Goal: Information Seeking & Learning: Learn about a topic

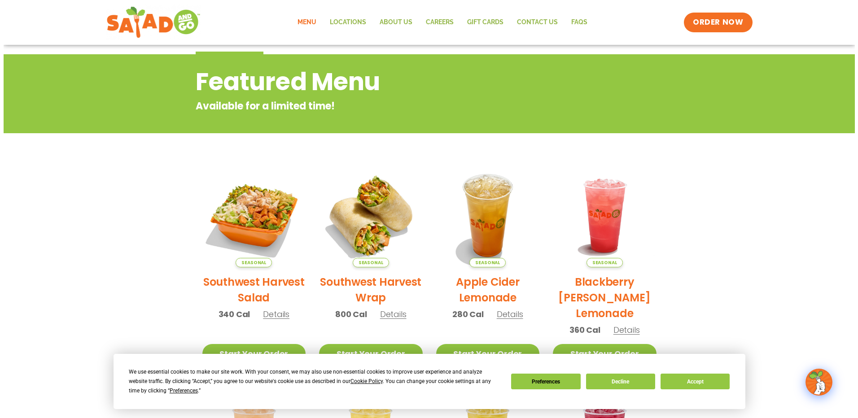
scroll to position [135, 0]
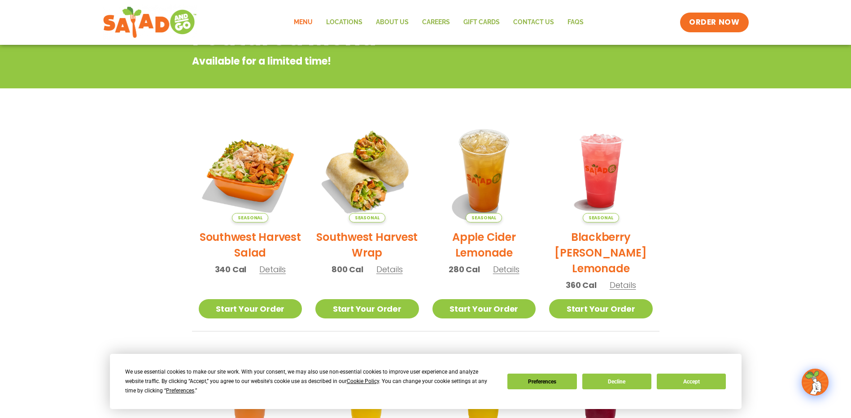
click at [375, 219] on span "Seasonal" at bounding box center [367, 217] width 36 height 9
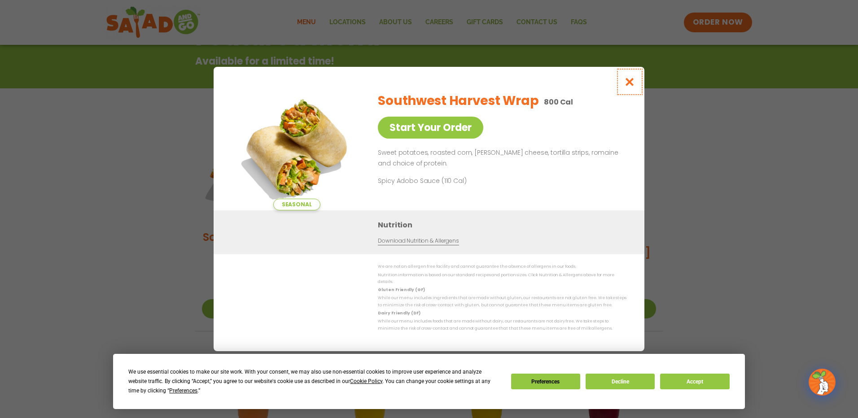
click at [635, 84] on icon "Close modal" at bounding box center [629, 81] width 11 height 9
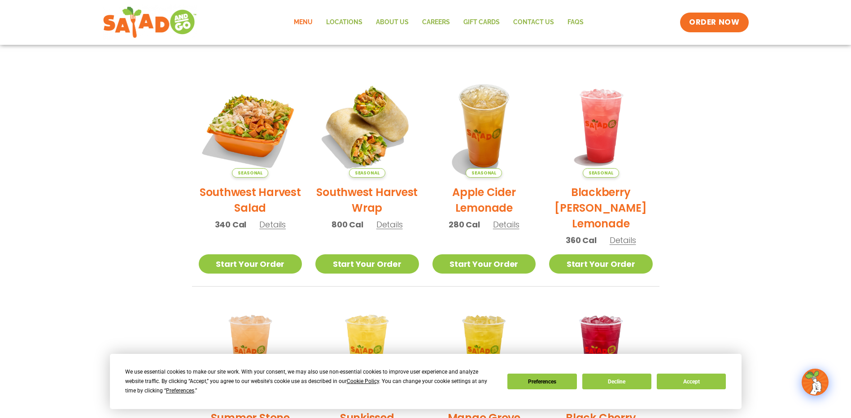
scroll to position [113, 0]
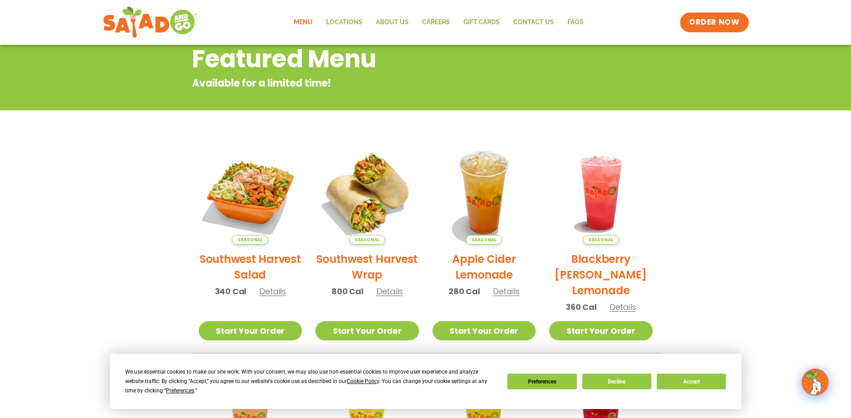
click at [312, 19] on link "Menu" at bounding box center [303, 22] width 32 height 21
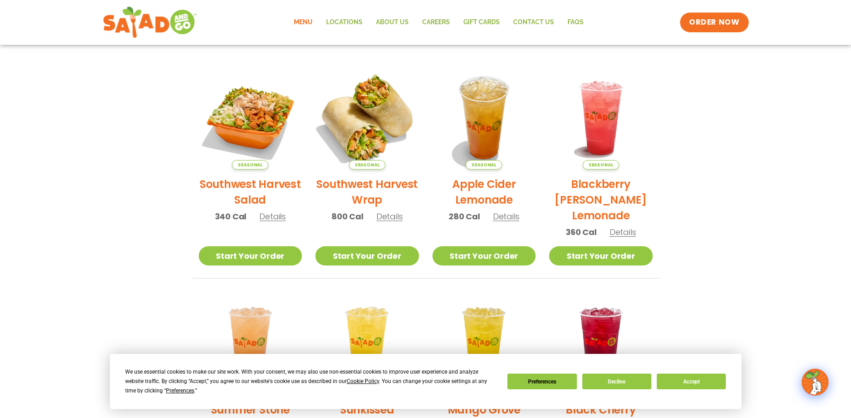
scroll to position [180, 0]
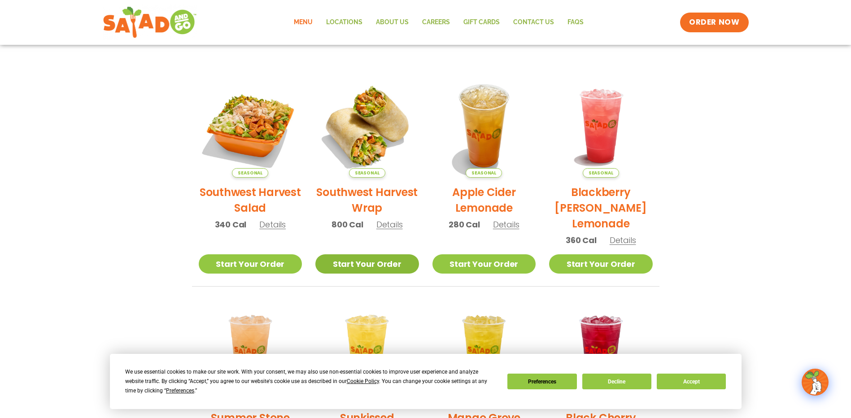
click at [351, 267] on link "Start Your Order" at bounding box center [367, 263] width 104 height 19
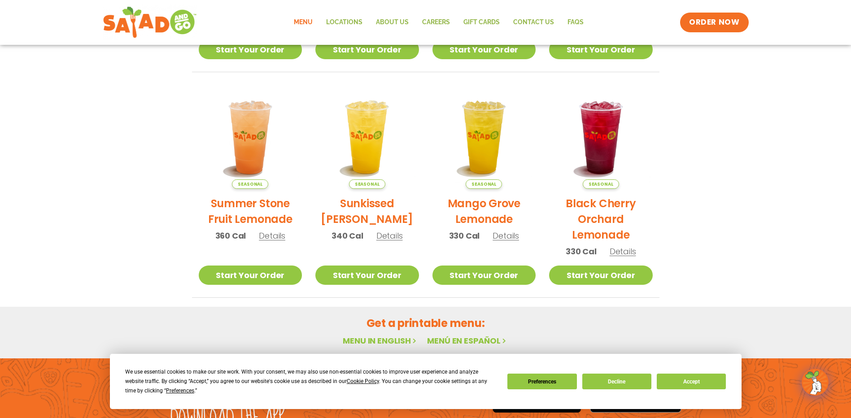
scroll to position [292, 0]
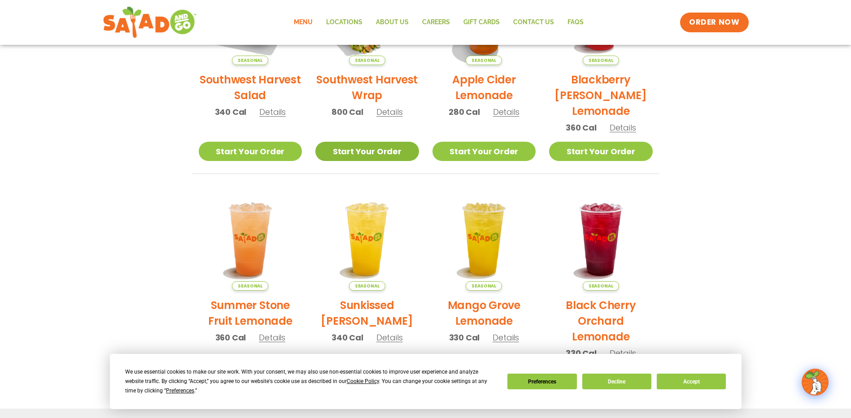
click at [335, 153] on link "Start Your Order" at bounding box center [367, 151] width 104 height 19
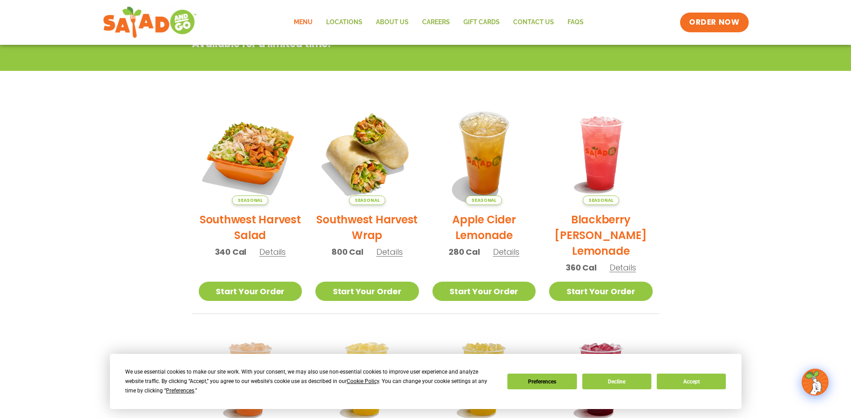
scroll to position [180, 0]
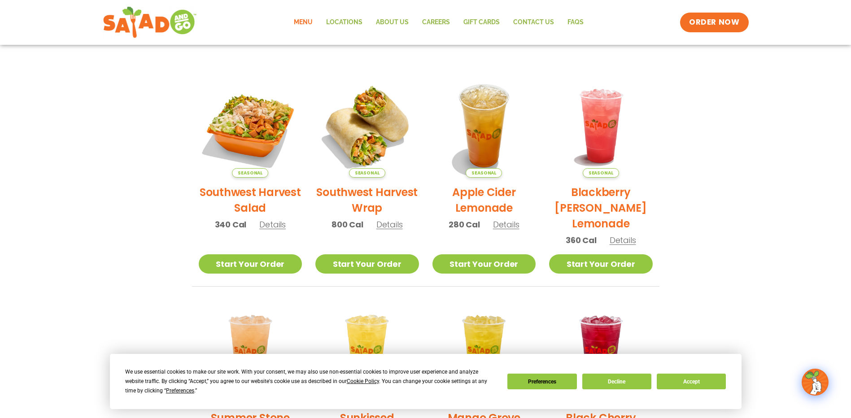
click at [383, 223] on span "Details" at bounding box center [390, 224] width 26 height 11
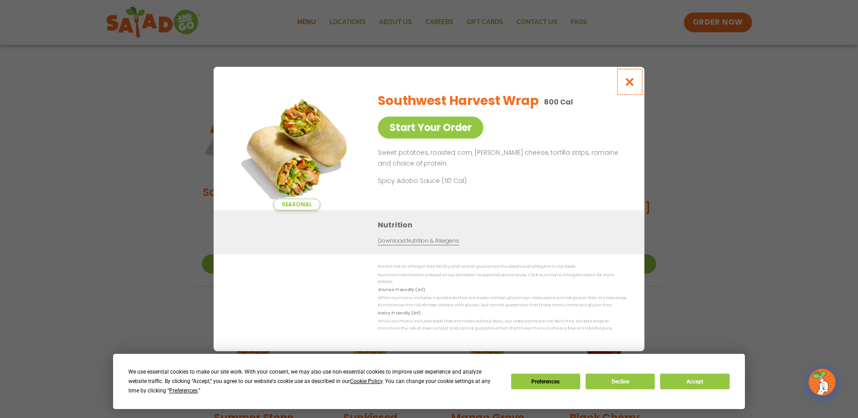
click at [631, 84] on icon "Close modal" at bounding box center [629, 81] width 11 height 9
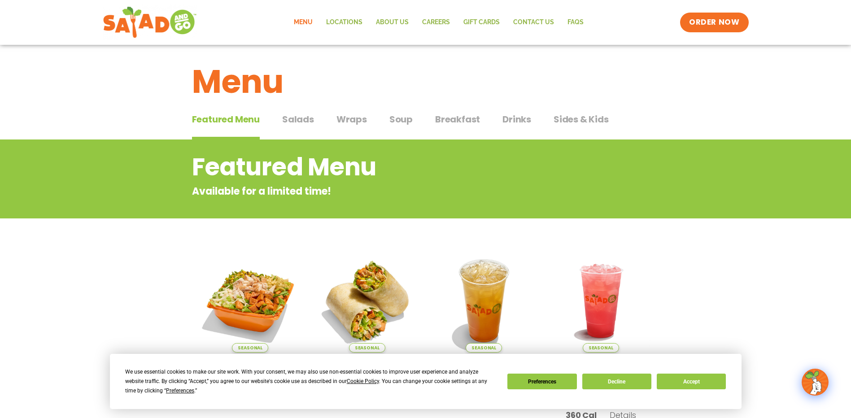
scroll to position [0, 0]
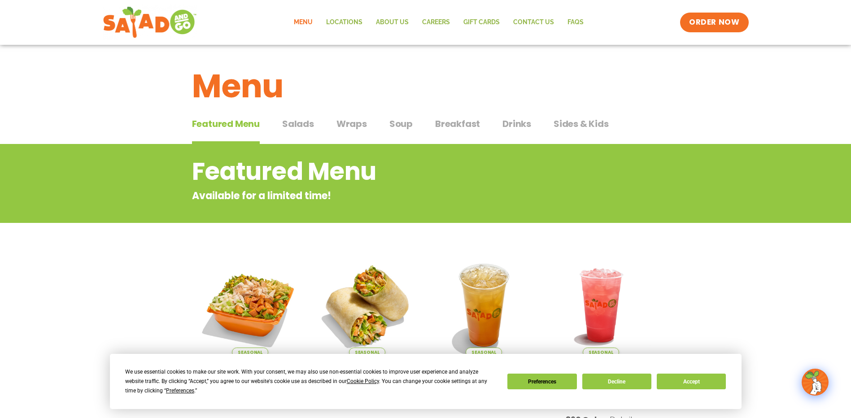
click at [301, 116] on div "Featured Menu Featured Menu Salads Salads Wraps Wraps Soup Soup Breakfast Break…" at bounding box center [426, 129] width 468 height 31
click at [362, 125] on span "Wraps" at bounding box center [352, 123] width 31 height 13
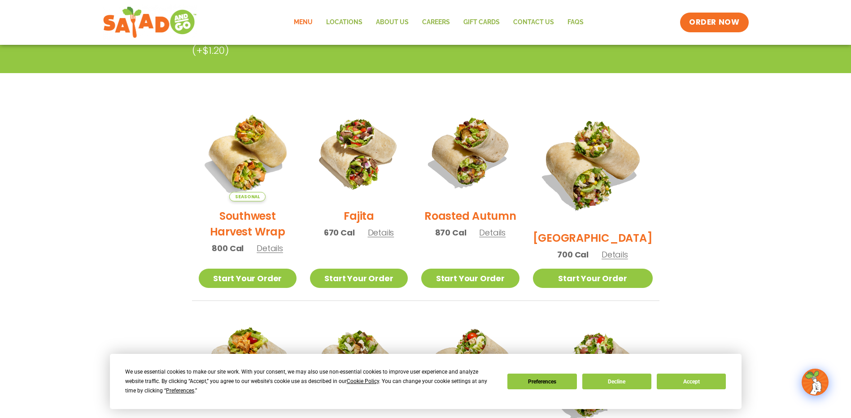
scroll to position [269, 0]
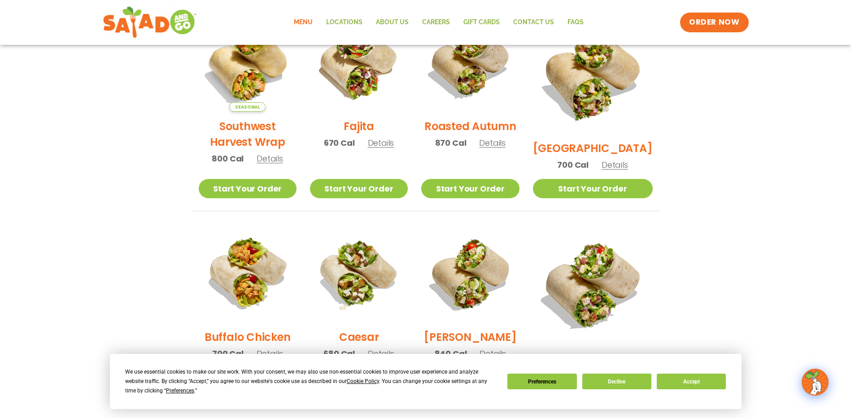
click at [389, 149] on span "Details" at bounding box center [381, 142] width 26 height 11
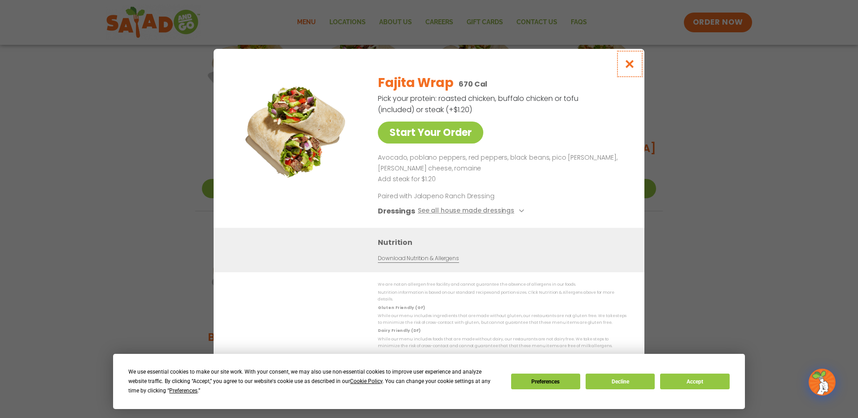
click at [630, 68] on icon "Close modal" at bounding box center [629, 63] width 11 height 9
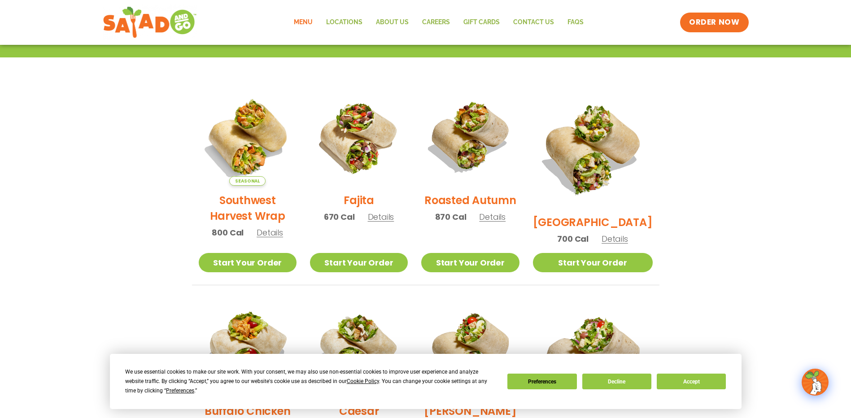
scroll to position [180, 0]
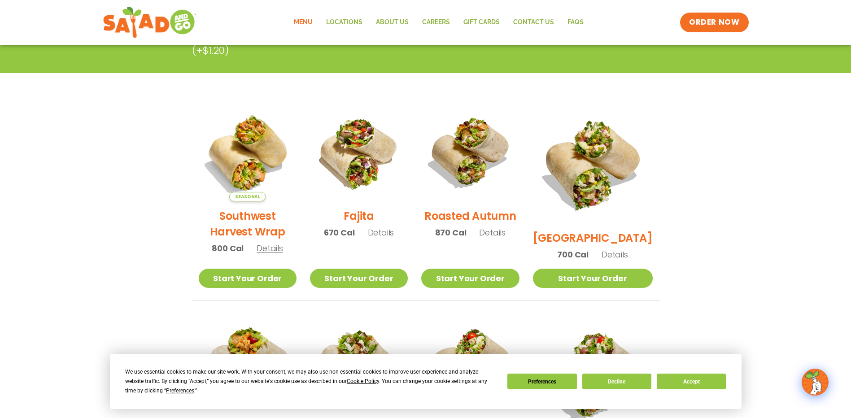
click at [268, 254] on span "Details" at bounding box center [270, 248] width 26 height 11
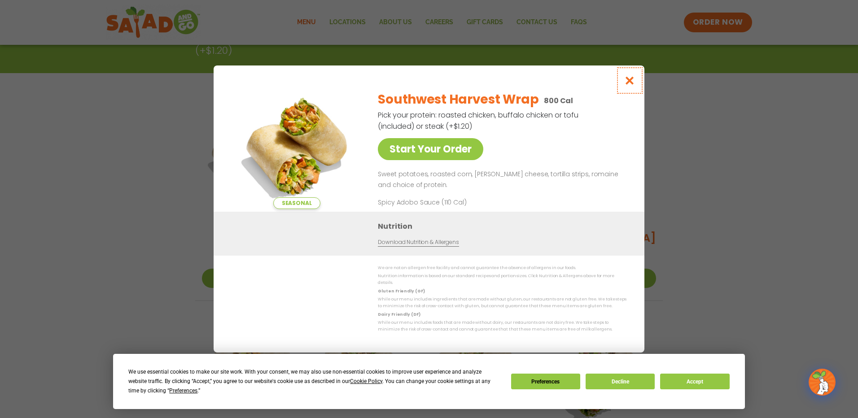
click at [634, 81] on icon "Close modal" at bounding box center [629, 80] width 11 height 9
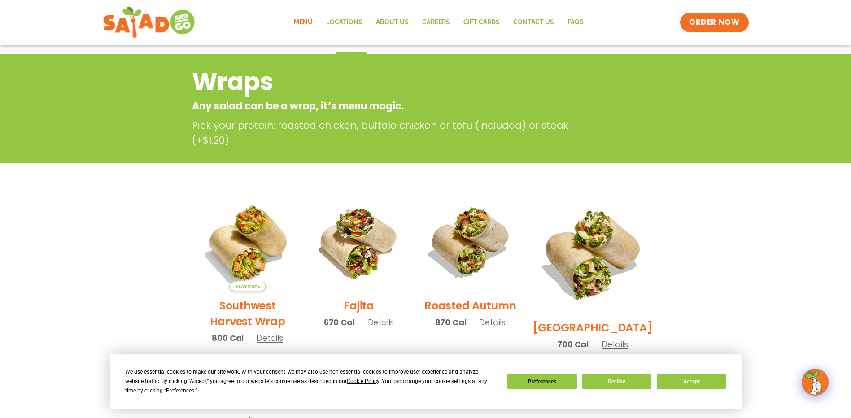
scroll to position [135, 0]
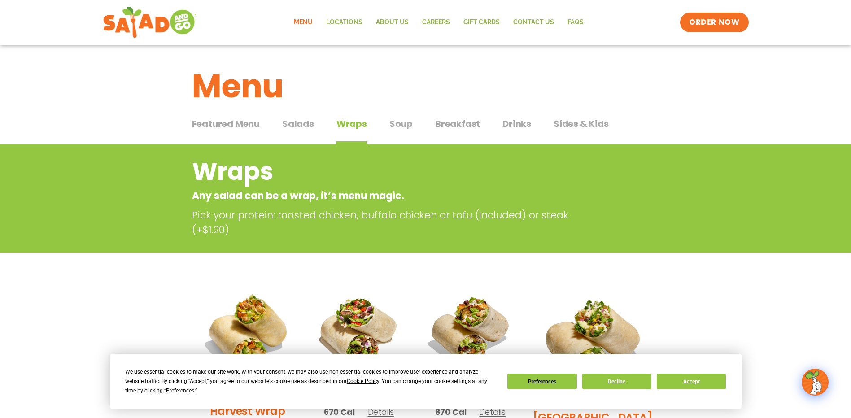
click at [292, 123] on span "Salads" at bounding box center [298, 123] width 32 height 13
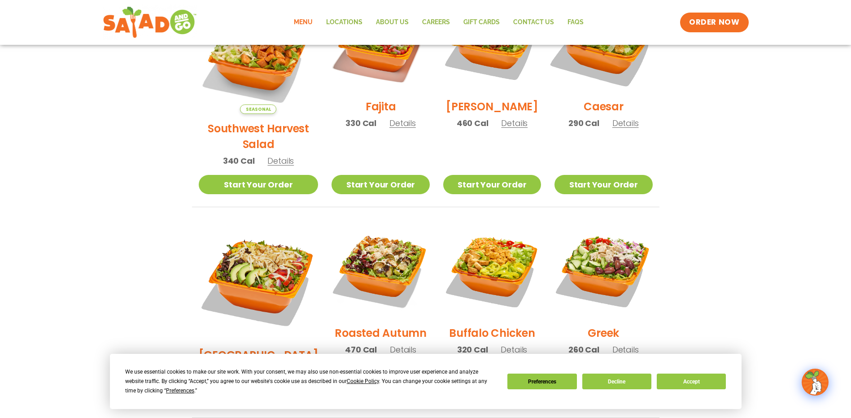
scroll to position [90, 0]
